Goal: Task Accomplishment & Management: Use online tool/utility

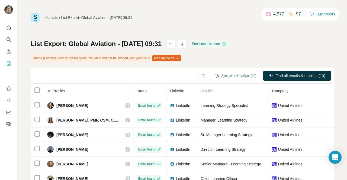
click at [175, 58] on button "Map my fields" at bounding box center [166, 58] width 29 height 6
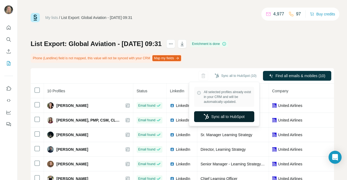
click at [219, 119] on button "Sync all to HubSpot" at bounding box center [224, 117] width 60 height 11
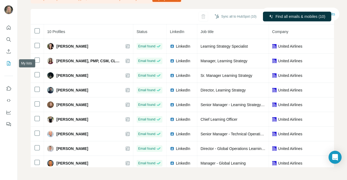
click at [7, 64] on icon "My lists" at bounding box center [8, 63] width 5 height 5
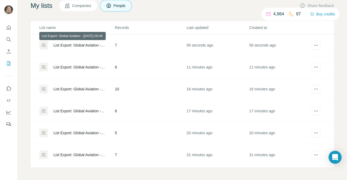
click at [88, 44] on div "List Export: Global Aviation - 18/08/2025 09:46" at bounding box center [79, 45] width 52 height 5
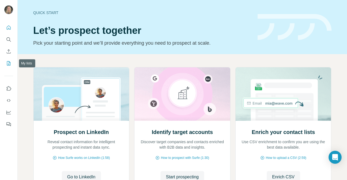
click at [9, 61] on icon "My lists" at bounding box center [8, 63] width 5 height 5
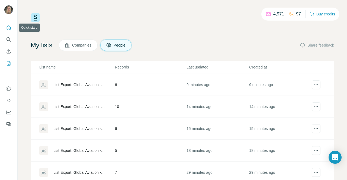
click at [9, 28] on icon "Quick start" at bounding box center [8, 27] width 5 height 5
